Goal: Find specific page/section: Find specific page/section

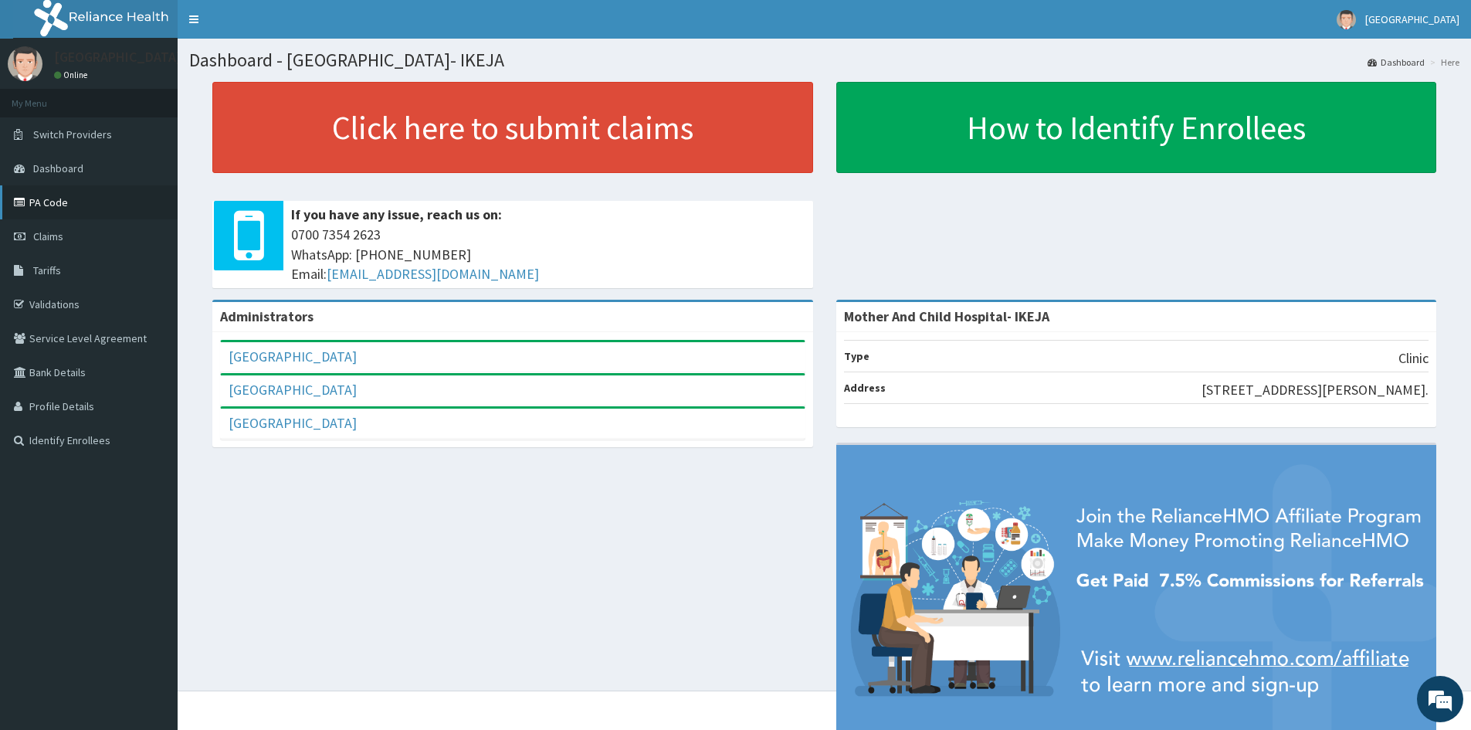
click at [66, 205] on link "PA Code" at bounding box center [89, 202] width 178 height 34
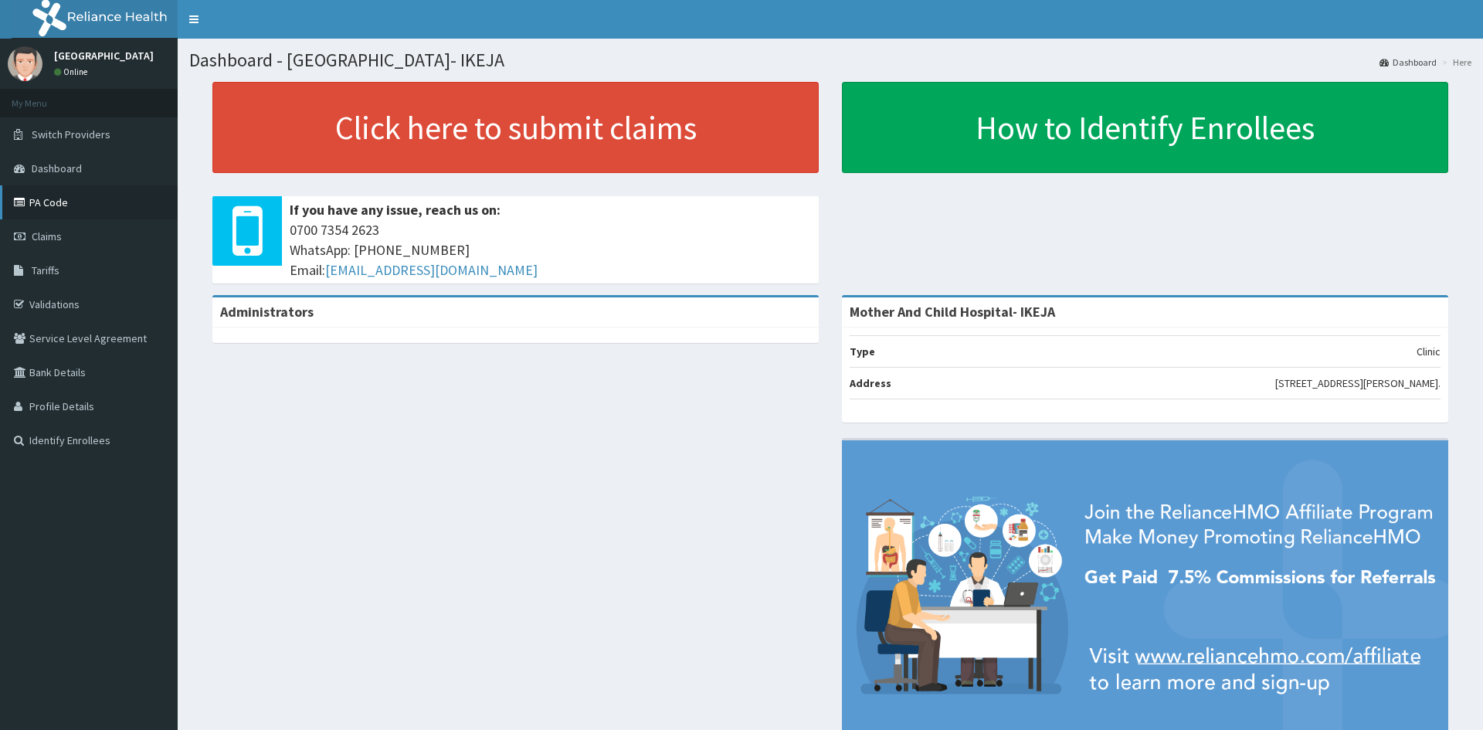
click at [43, 201] on link "PA Code" at bounding box center [89, 202] width 178 height 34
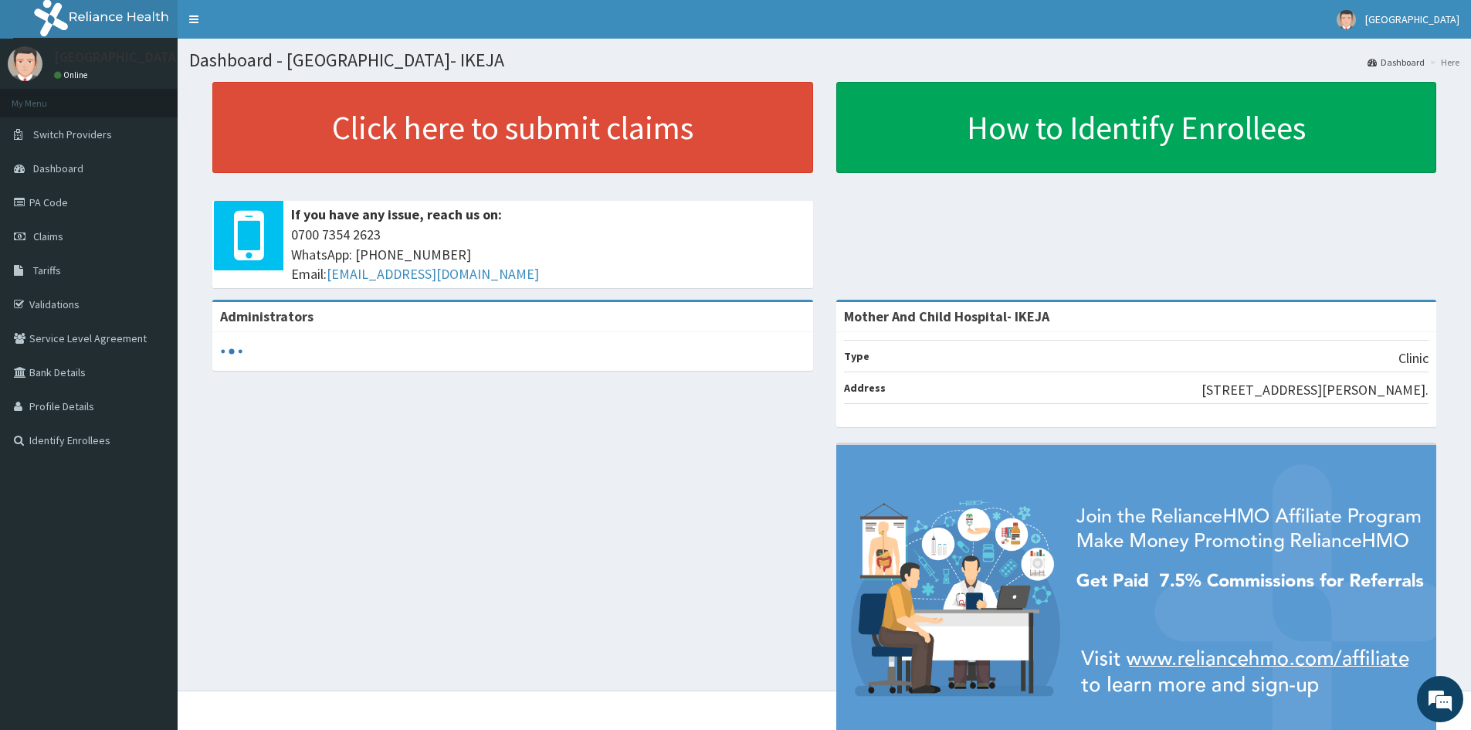
click at [314, 548] on div "Administrators [GEOGRAPHIC_DATA]- [GEOGRAPHIC_DATA] Type Clinic Address [STREET…" at bounding box center [824, 537] width 1270 height 475
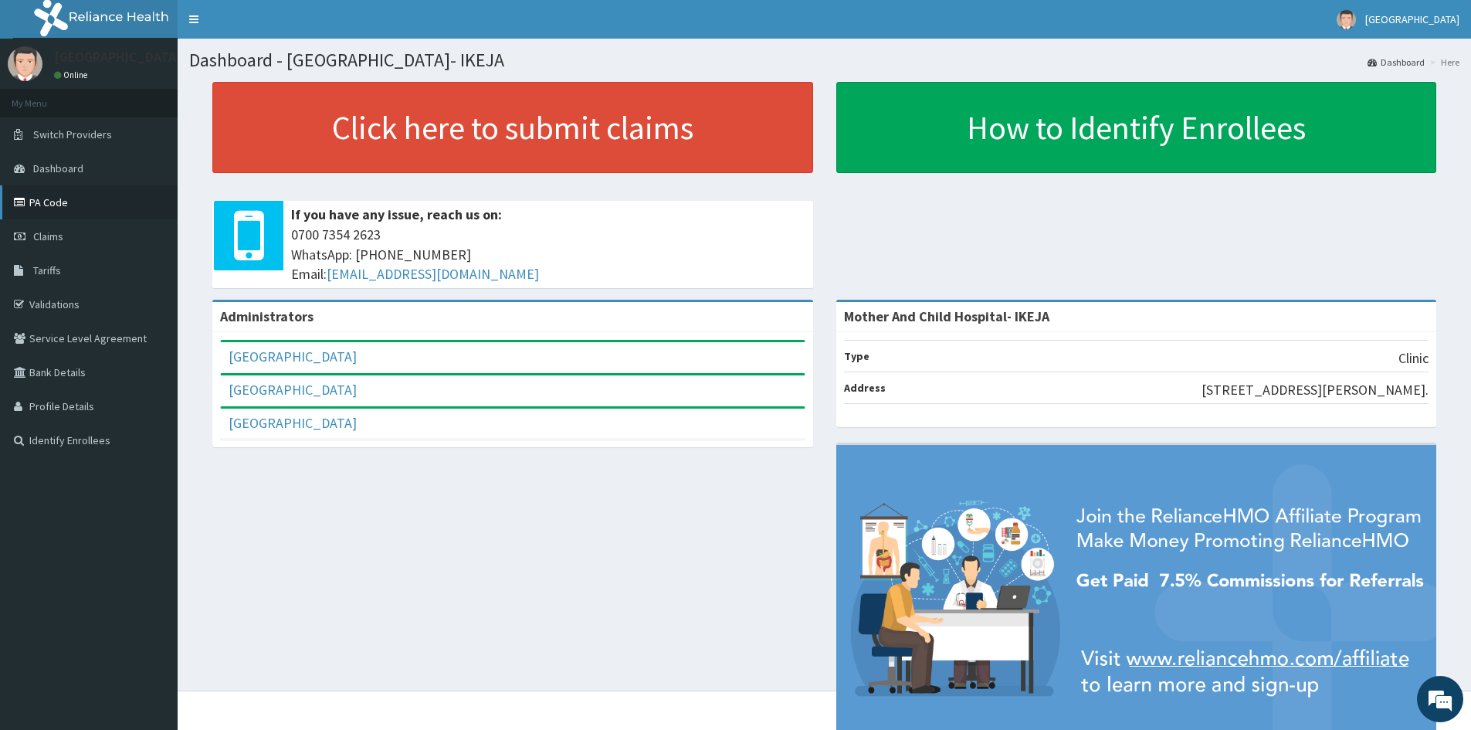
click at [44, 203] on link "PA Code" at bounding box center [89, 202] width 178 height 34
